Goal: Task Accomplishment & Management: Use online tool/utility

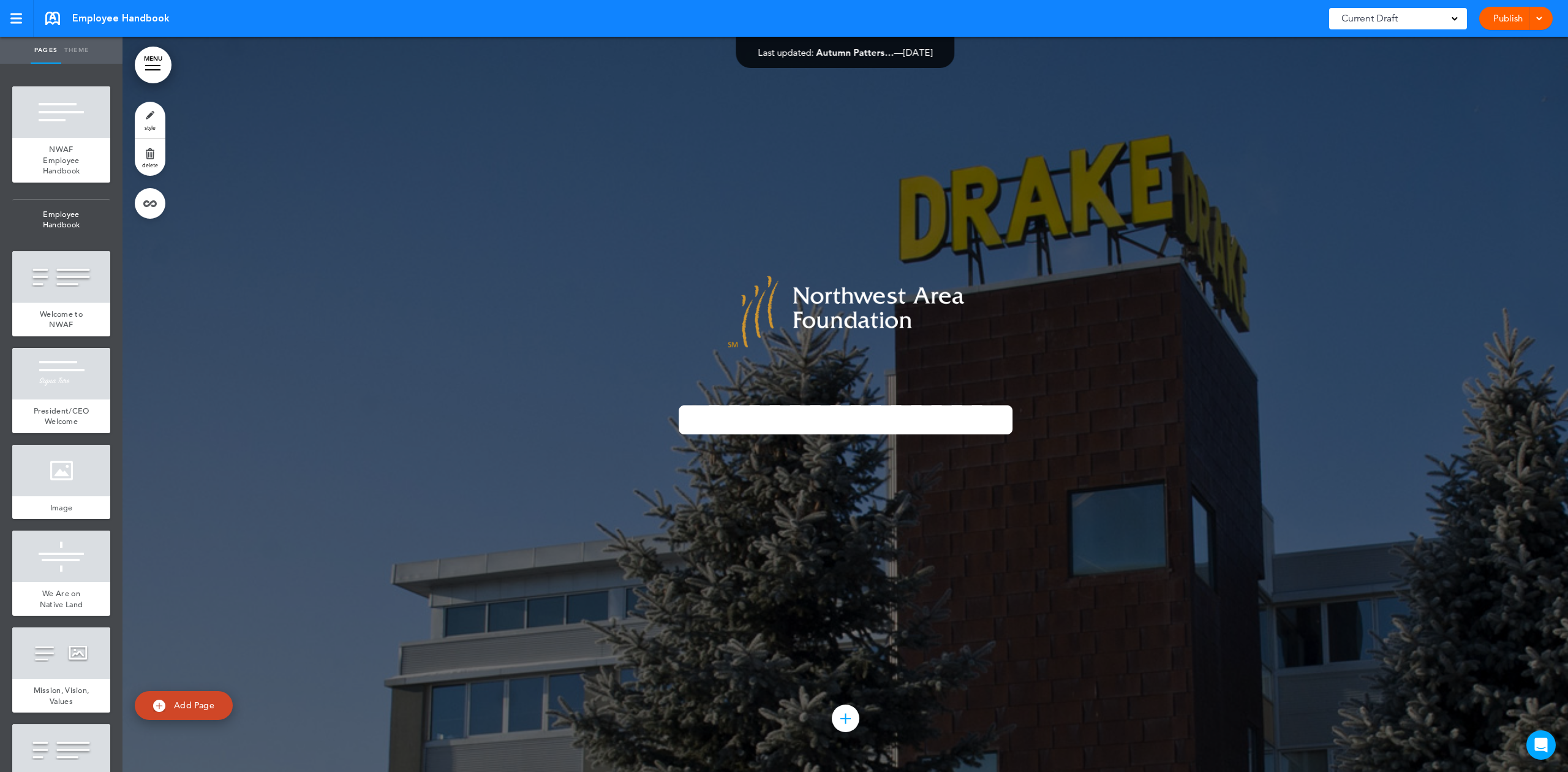
scroll to position [10617, 0]
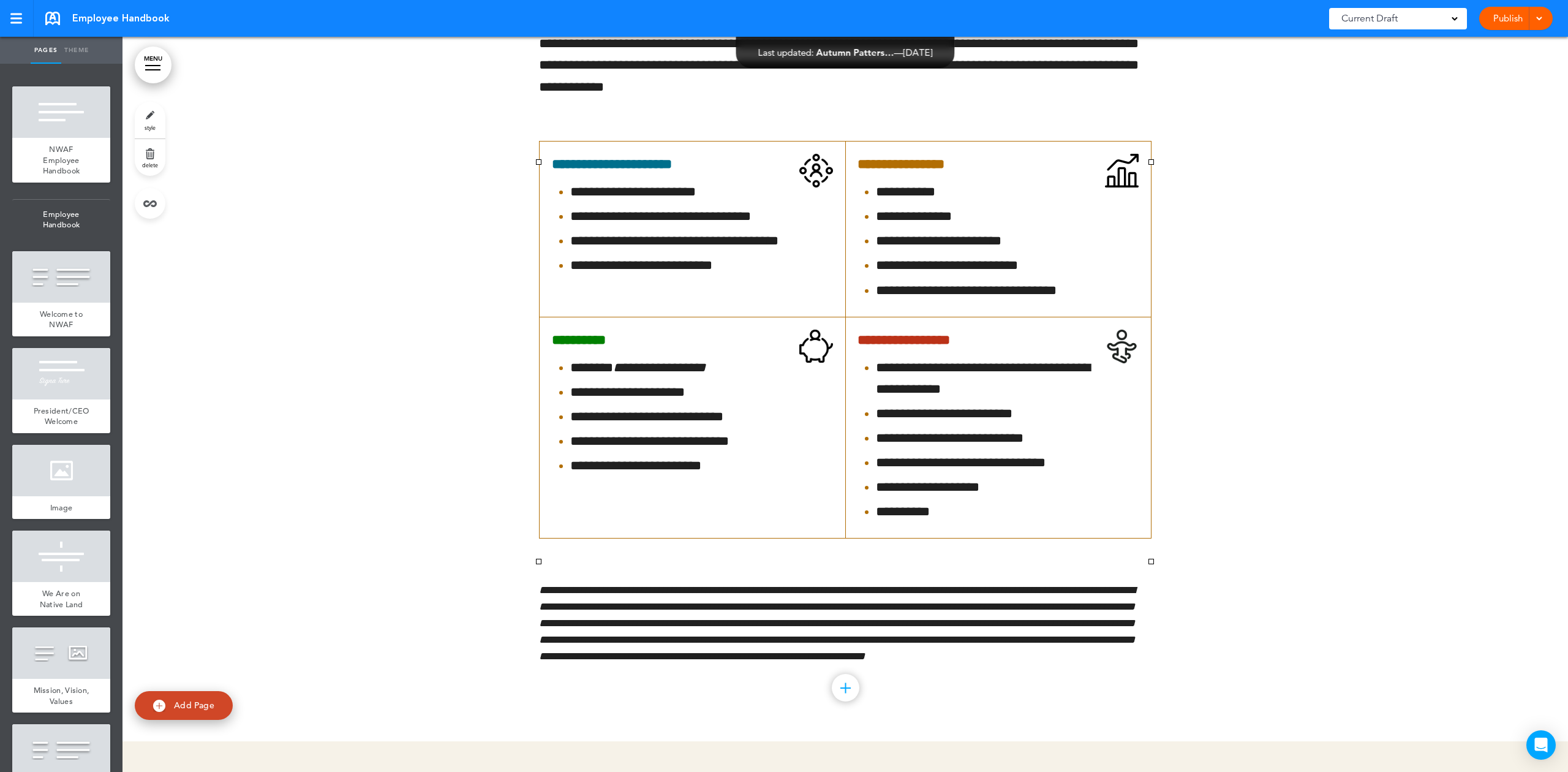
click at [1537, 22] on div at bounding box center [1537, 18] width 12 height 23
click at [1496, 75] on span "Preview Draft" at bounding box center [1481, 73] width 51 height 11
